Goal: Task Accomplishment & Management: Manage account settings

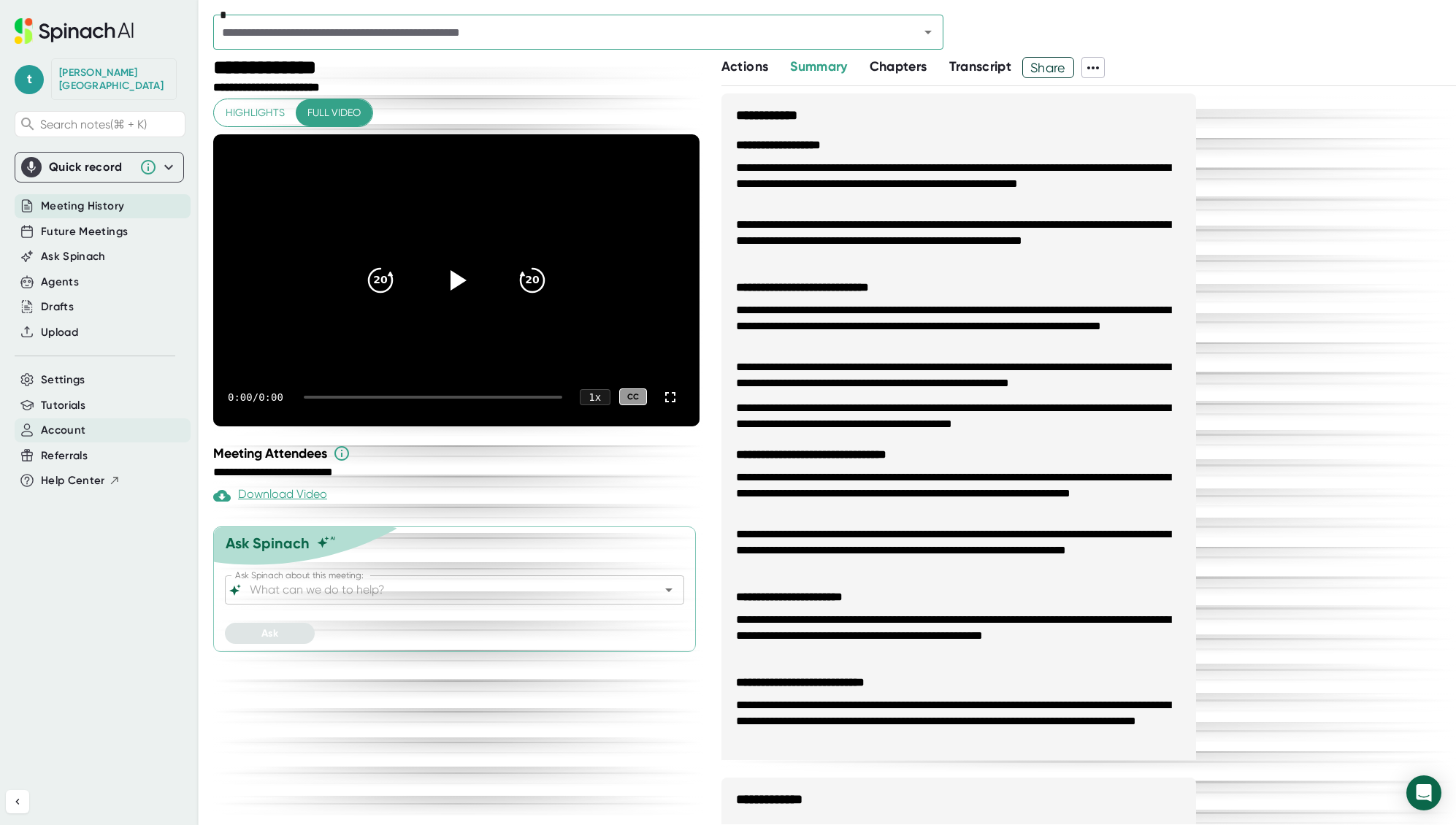
click at [72, 422] on span "Account" at bounding box center [63, 430] width 45 height 16
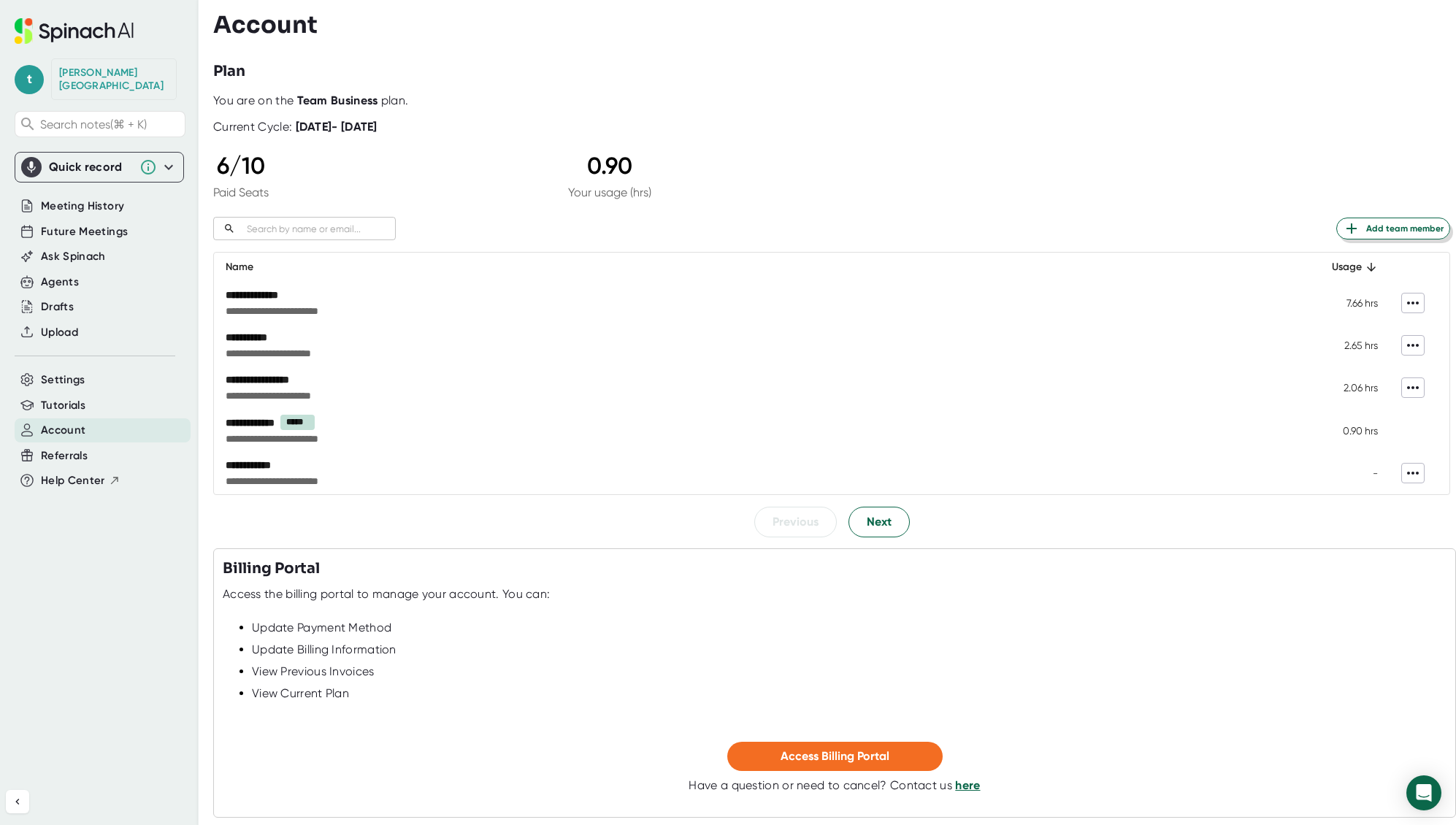
click at [1366, 227] on span "Add team member" at bounding box center [1393, 229] width 101 height 17
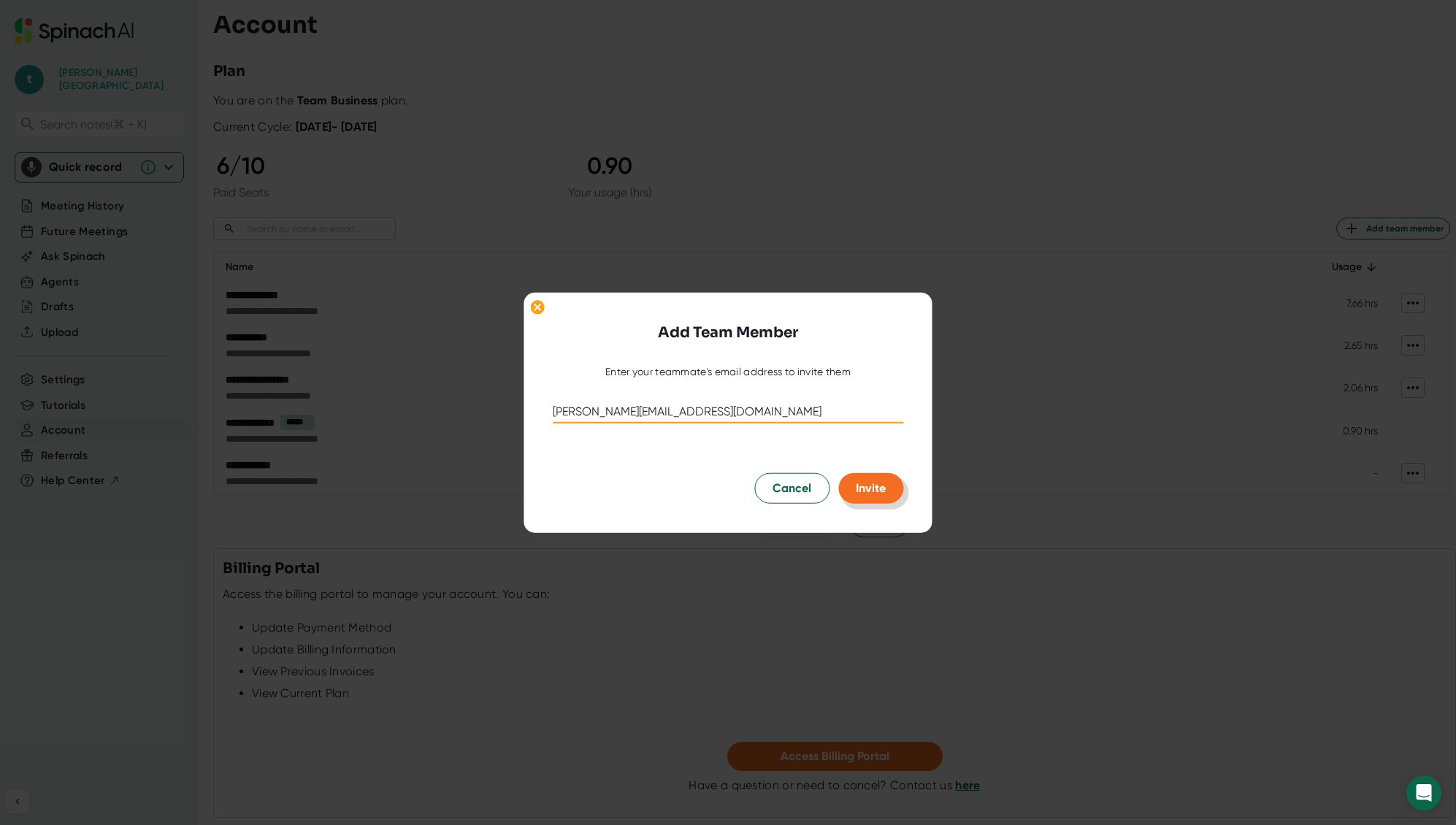
type input "[PERSON_NAME][EMAIL_ADDRESS][DOMAIN_NAME]"
click at [871, 490] on span "Invite" at bounding box center [870, 488] width 30 height 14
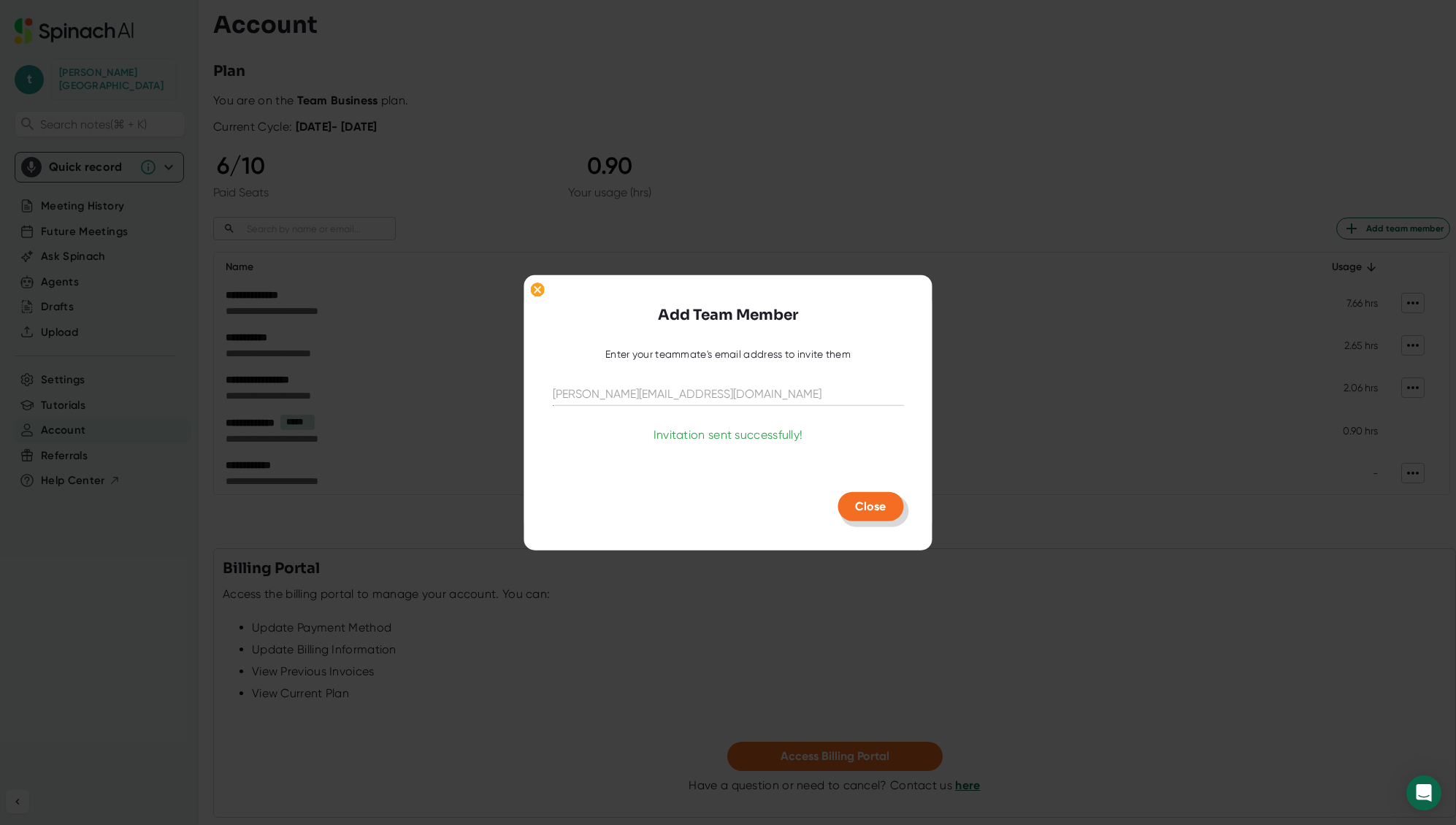
click at [869, 505] on span "Close" at bounding box center [870, 507] width 31 height 14
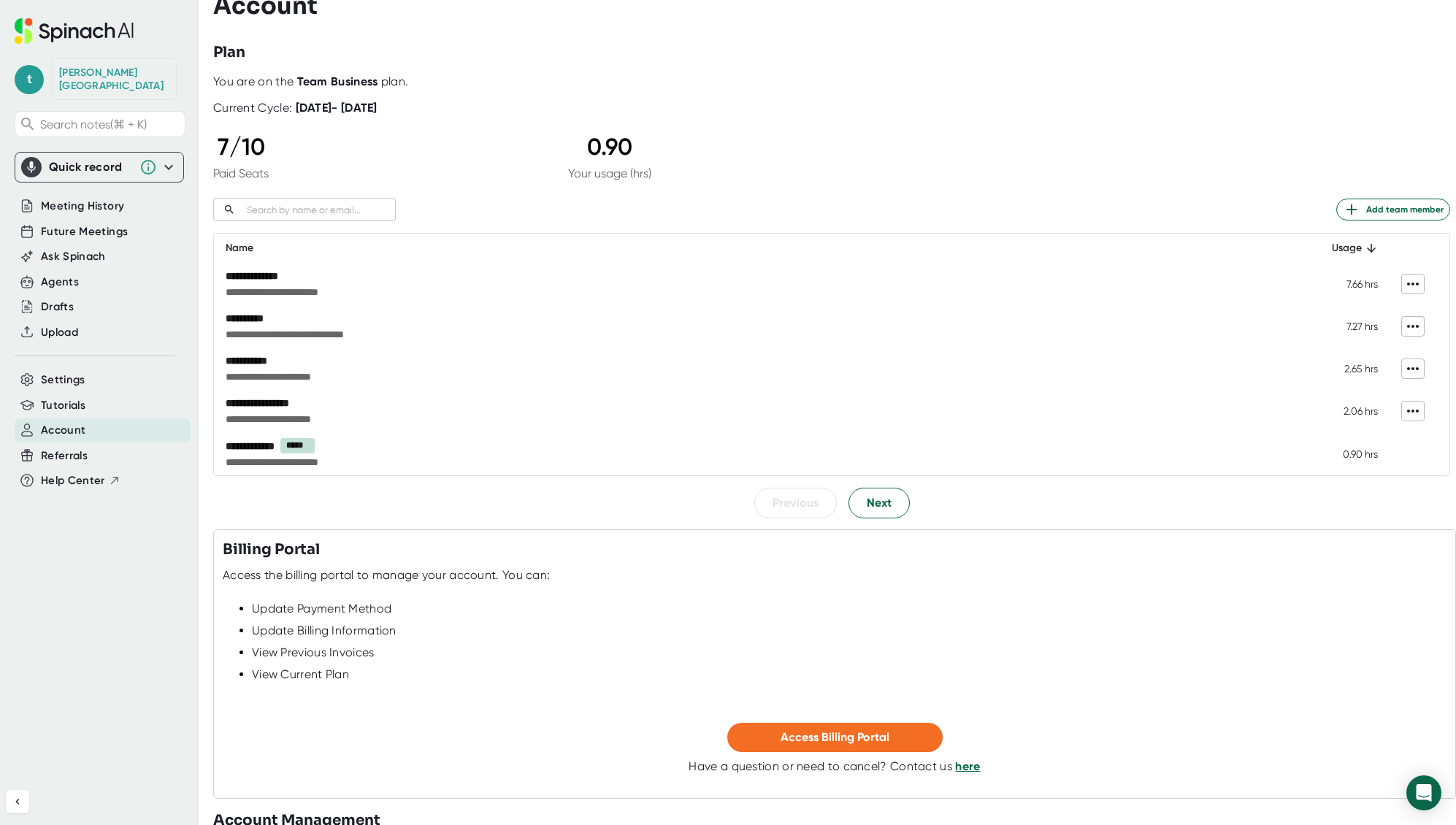
scroll to position [9, 0]
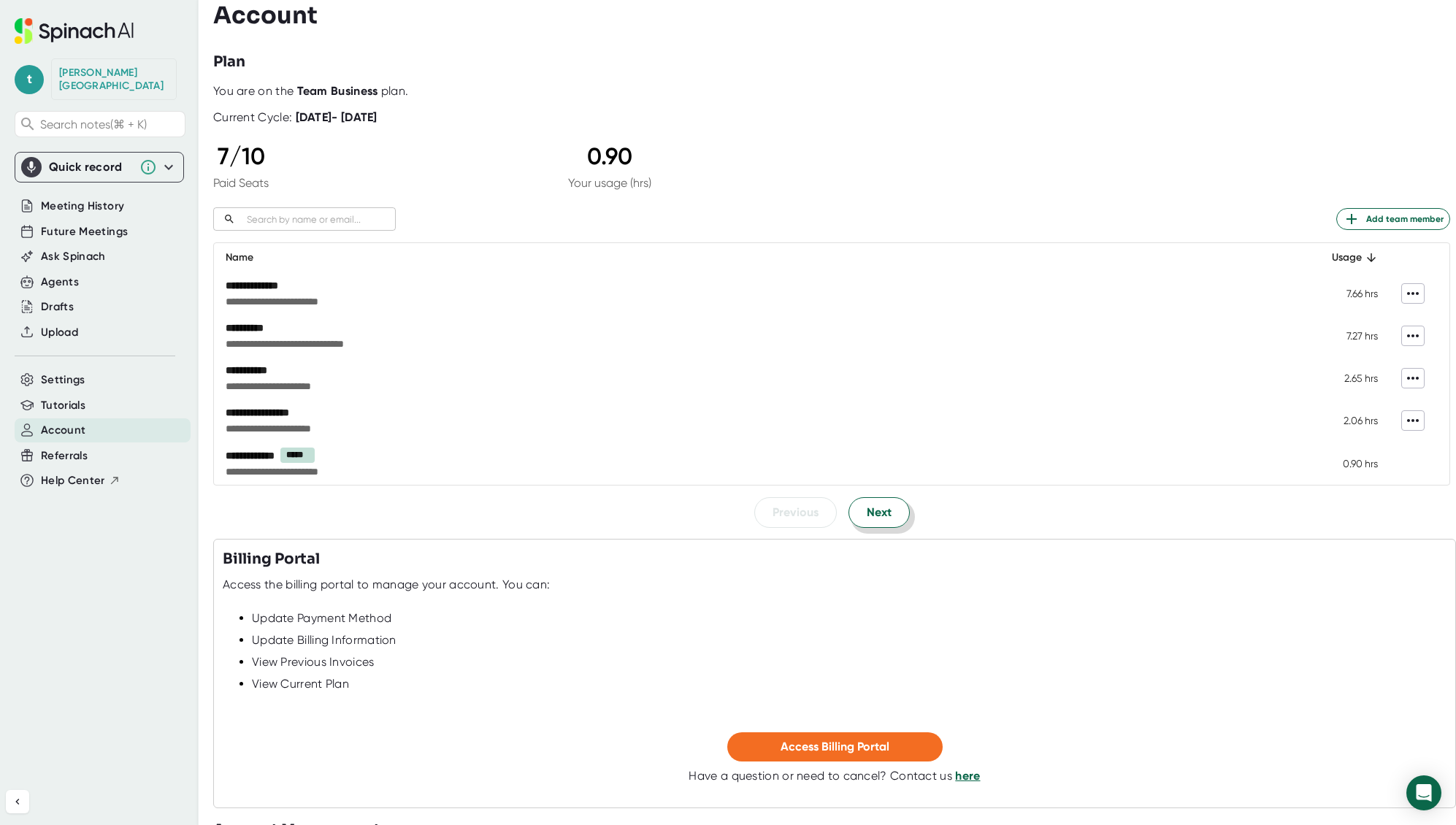
click at [880, 516] on span "Next" at bounding box center [879, 512] width 25 height 17
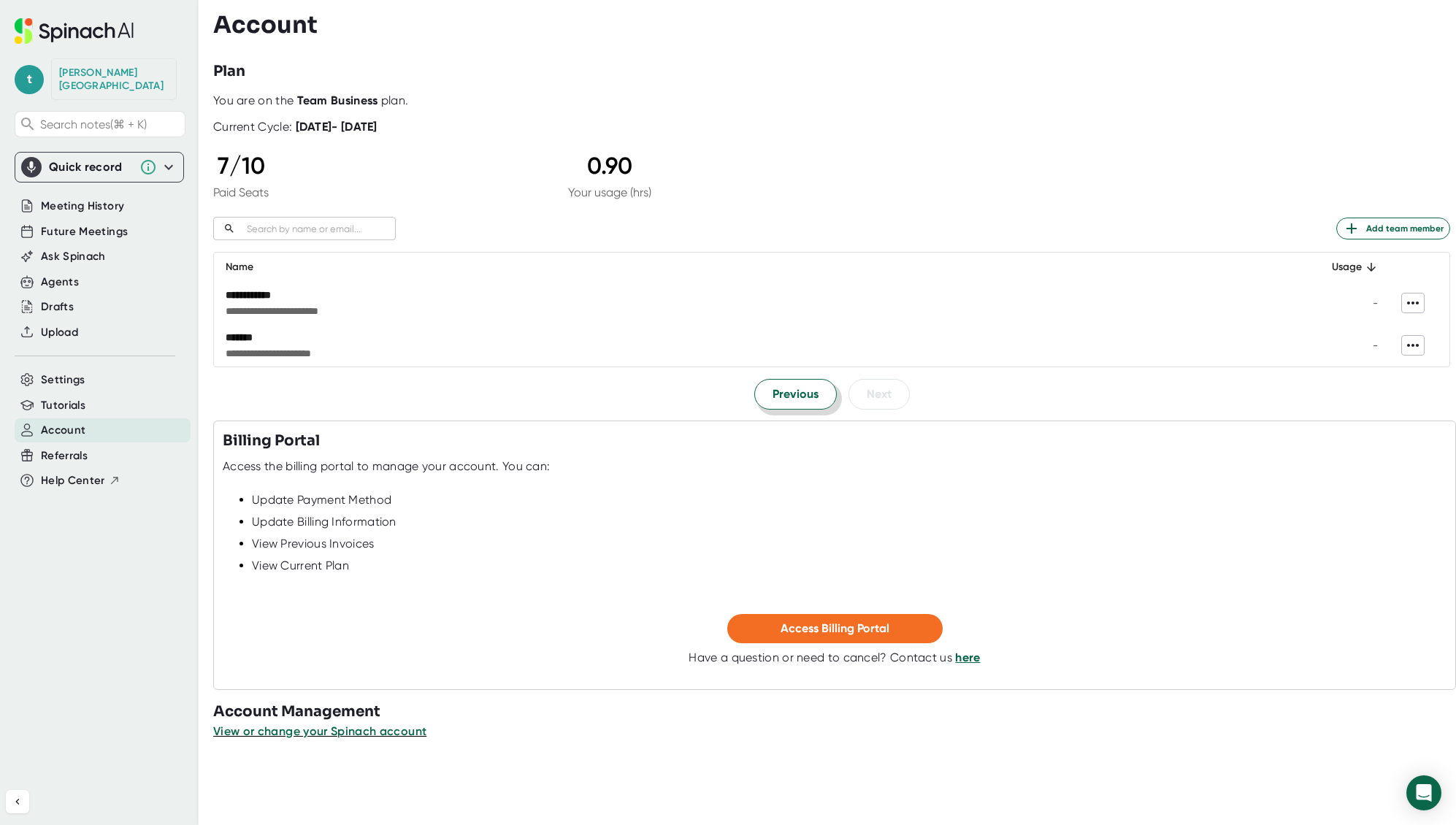
click at [774, 393] on span "Previous" at bounding box center [795, 394] width 46 height 17
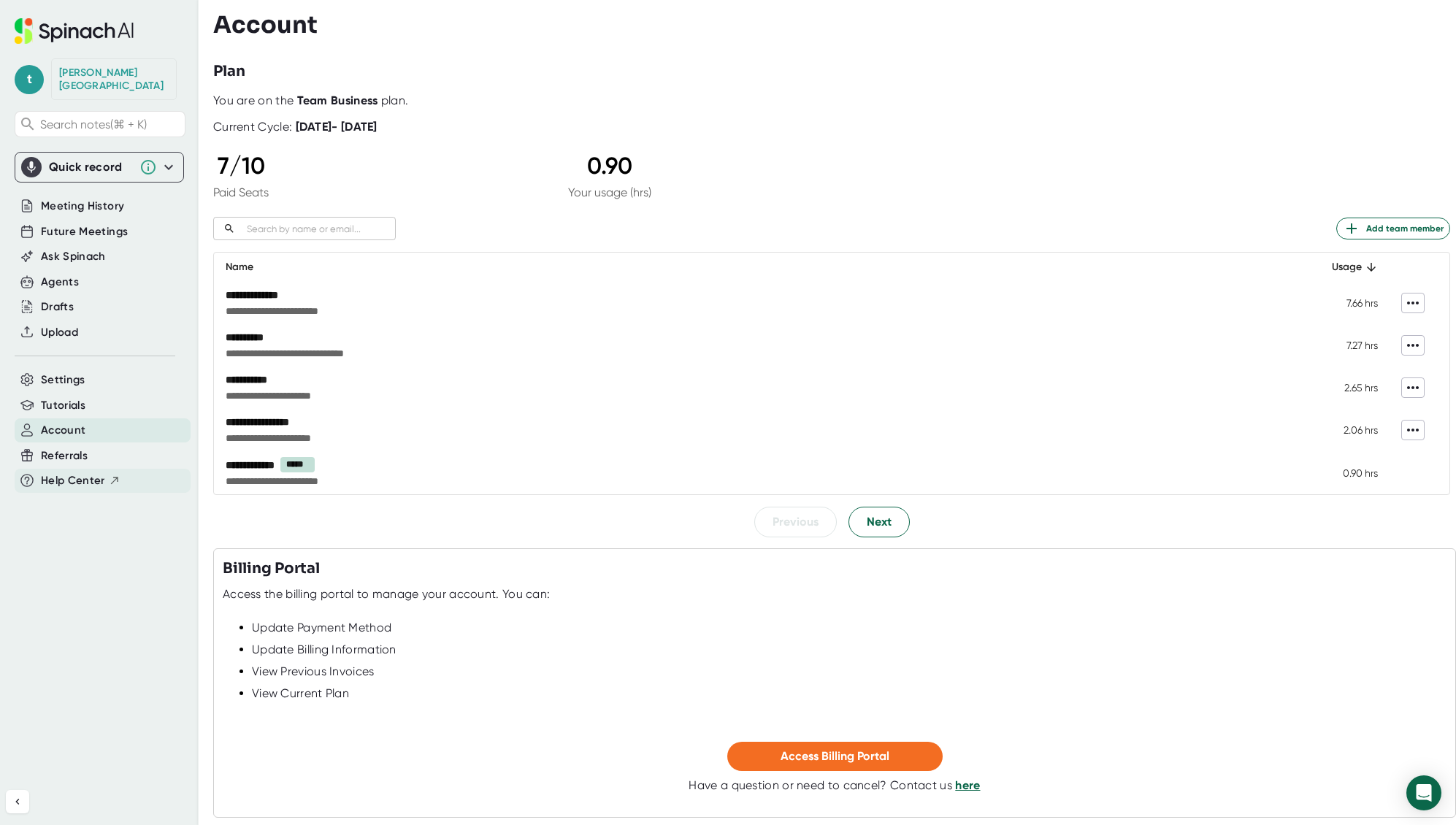
click at [100, 472] on span "Help Center" at bounding box center [73, 480] width 64 height 16
